Goal: Transaction & Acquisition: Purchase product/service

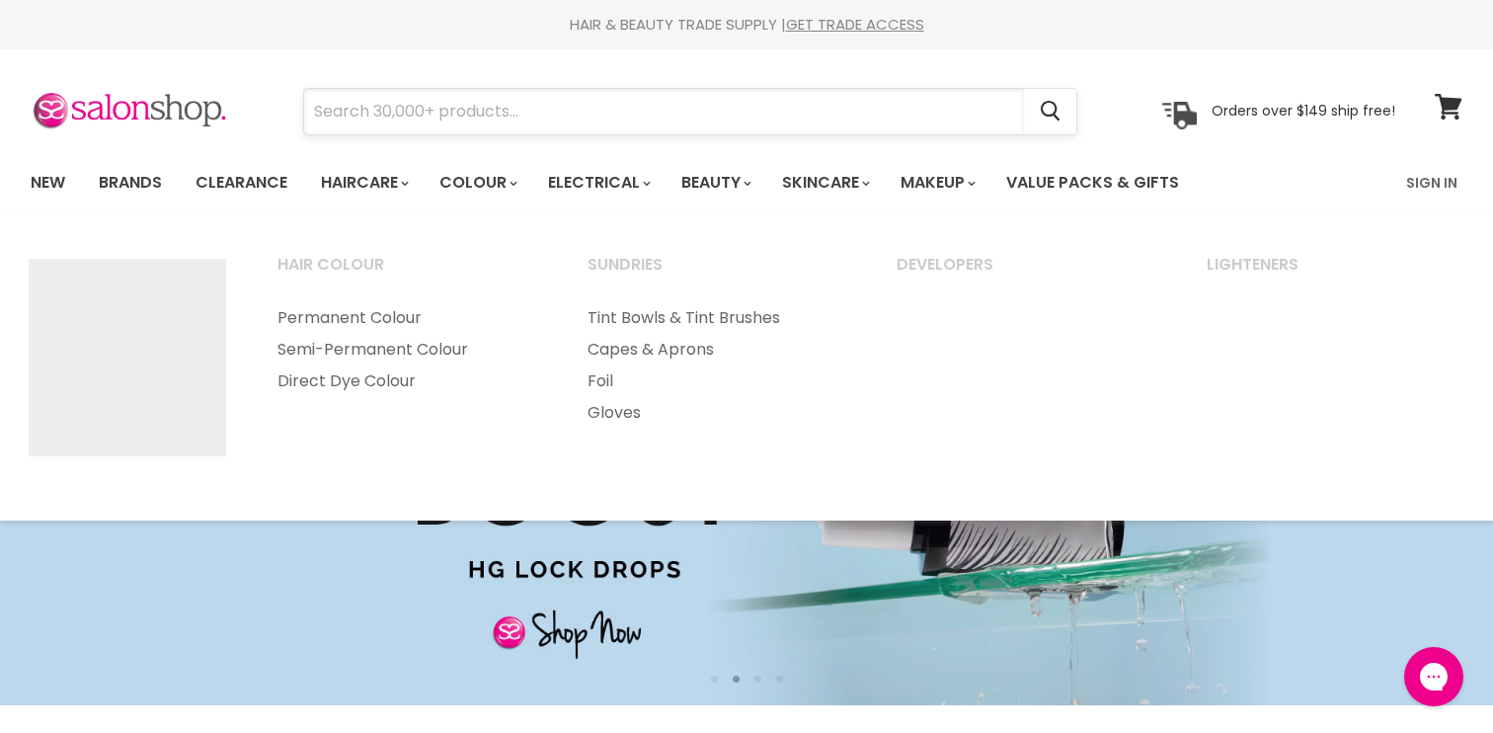
click at [509, 129] on input "Search" at bounding box center [664, 111] width 720 height 45
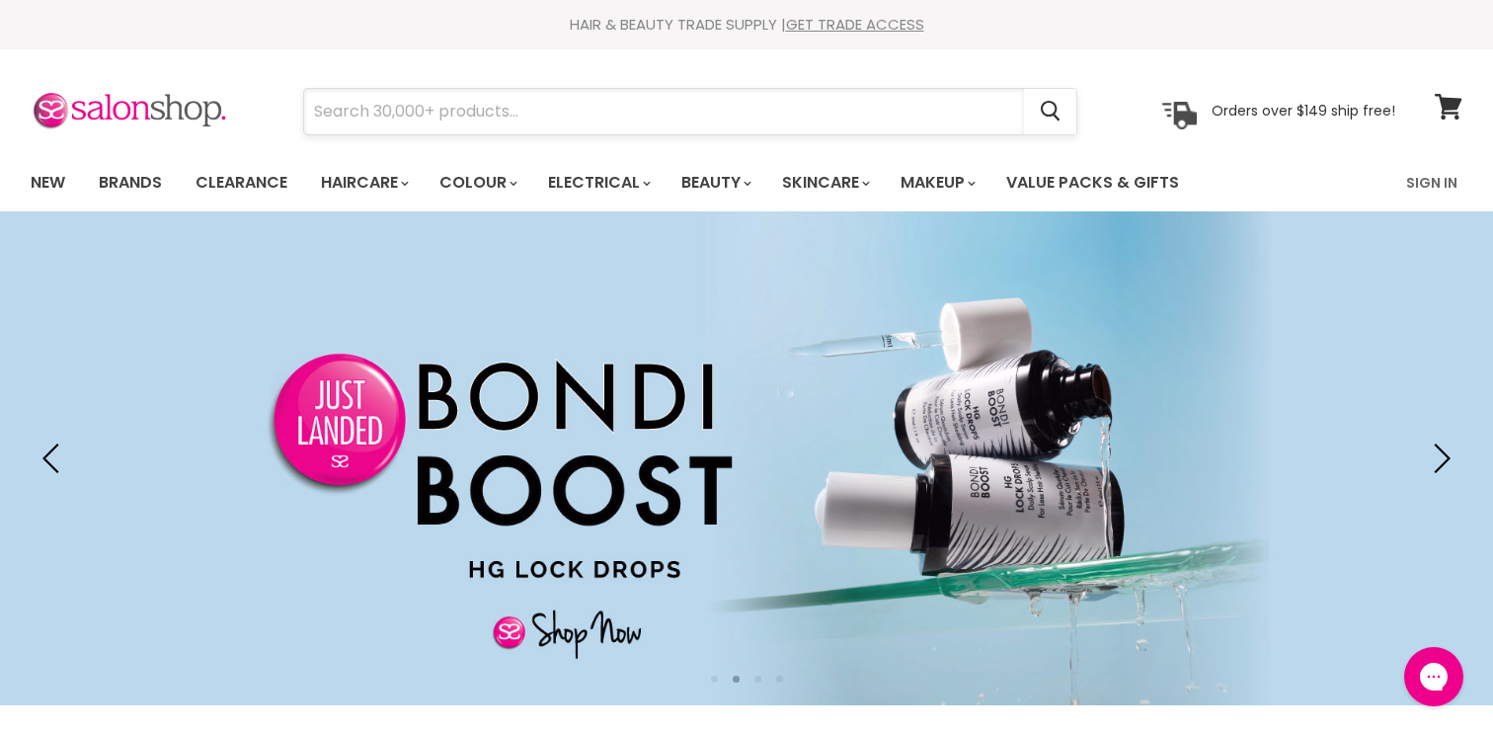
paste input "Silk Therapy"
type input "Silk Therapy"
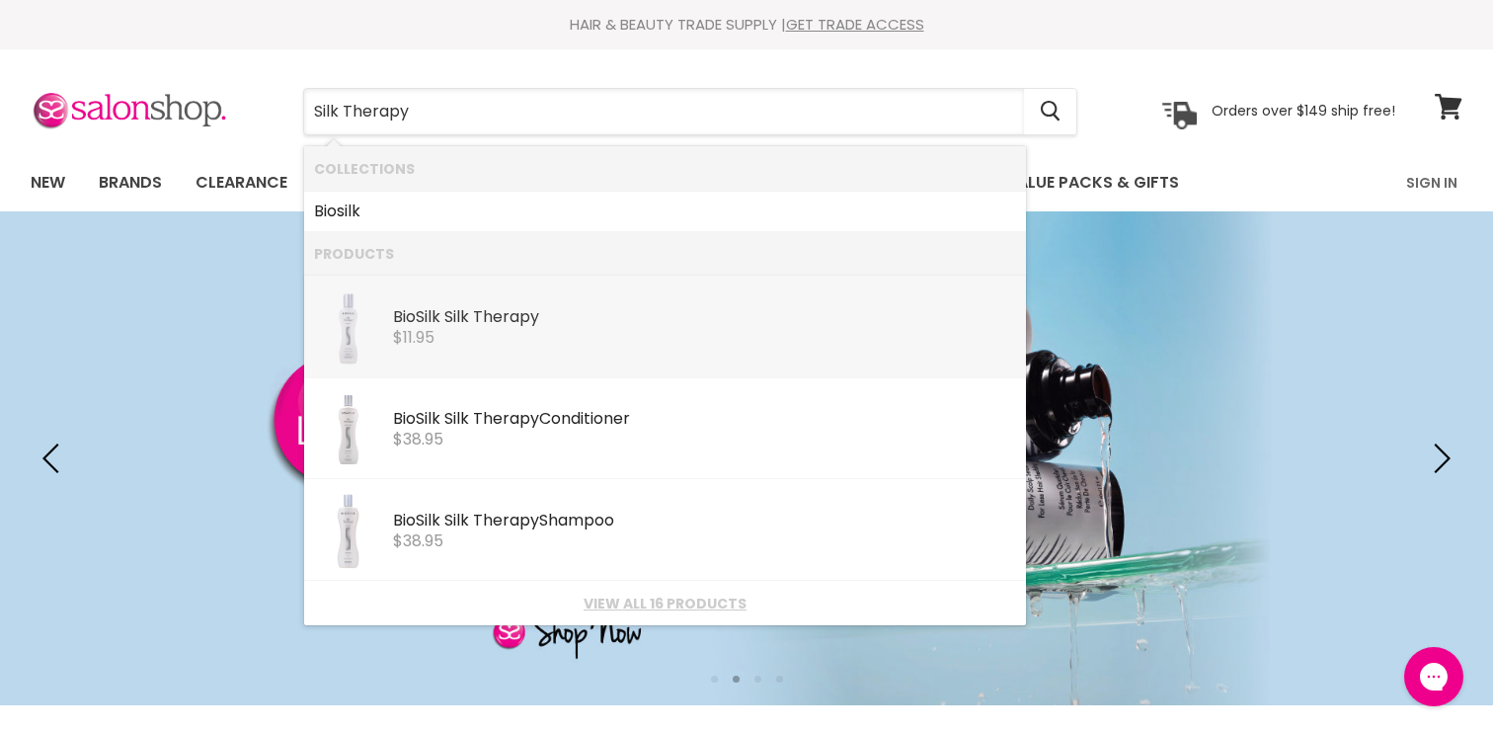
click at [451, 306] on b "Silk" at bounding box center [456, 316] width 25 height 23
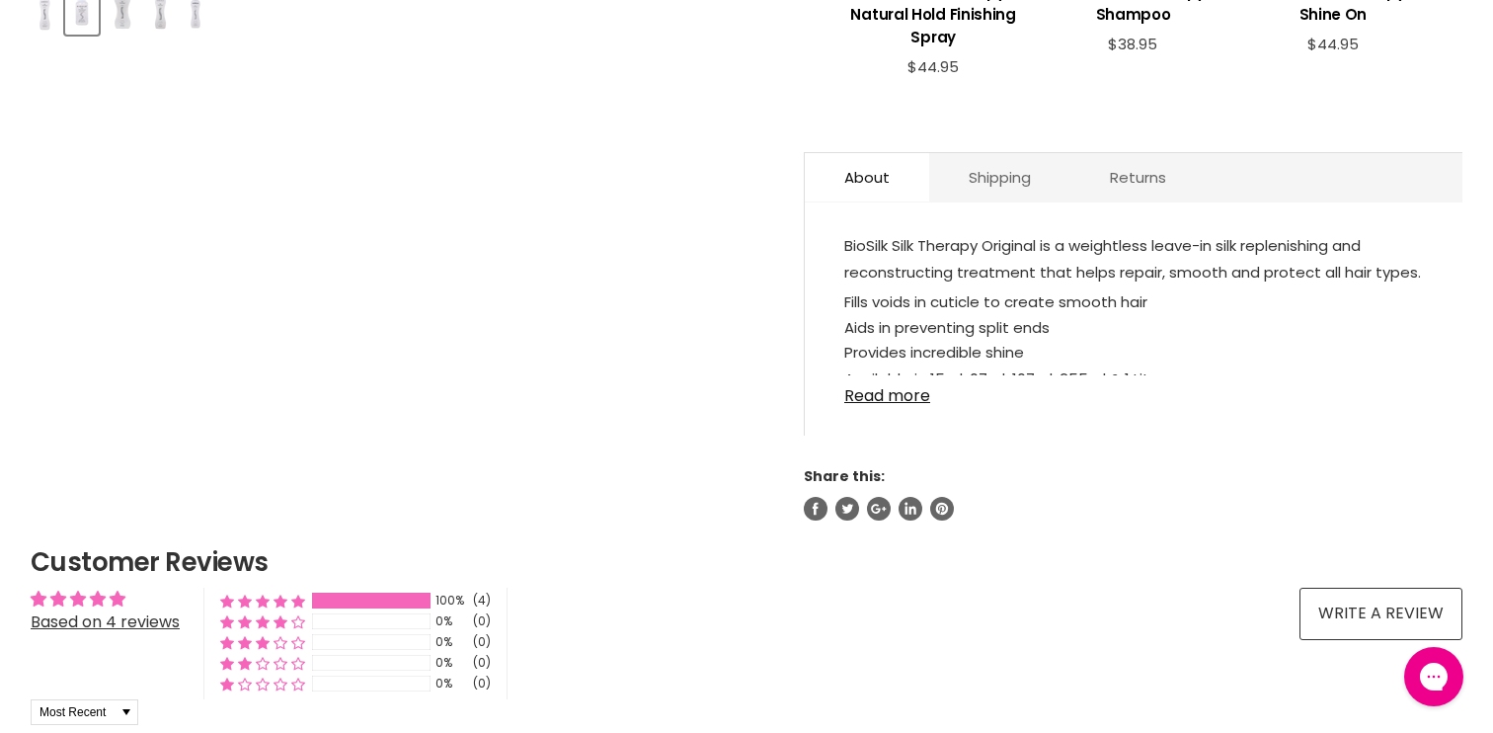
scroll to position [1028, 0]
